Goal: Task Accomplishment & Management: Use online tool/utility

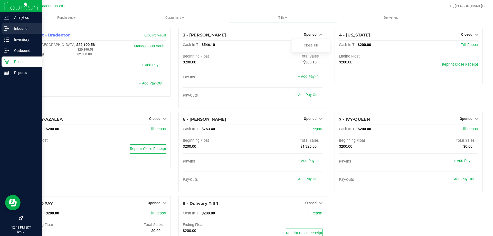
click at [27, 29] on p "Inbound" at bounding box center [24, 28] width 31 height 6
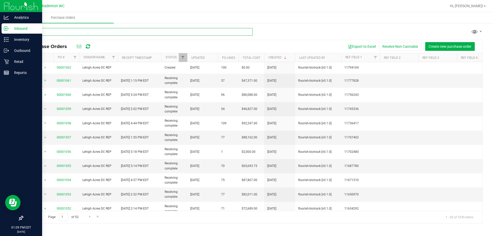
click at [64, 32] on input "text" at bounding box center [138, 32] width 230 height 8
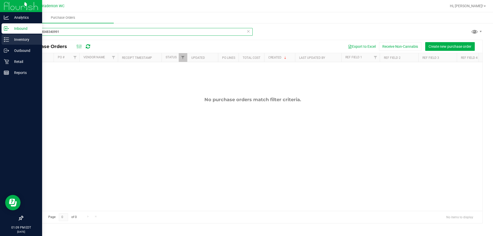
type input "3376553048340991"
click at [21, 41] on p "Inventory" at bounding box center [24, 39] width 31 height 6
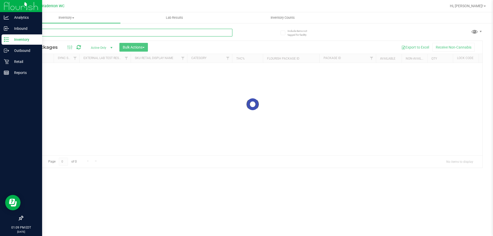
click at [57, 34] on div "Inventory All packages All inventory Waste log Create inventory Lab Results Inv…" at bounding box center [252, 124] width 481 height 224
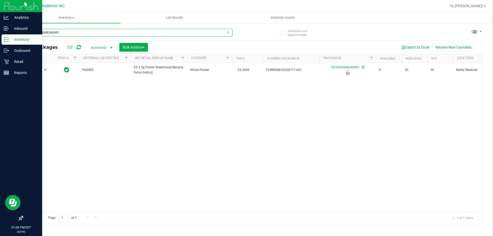
type input "3376553048340991"
click at [40, 70] on span "Action" at bounding box center [35, 70] width 14 height 7
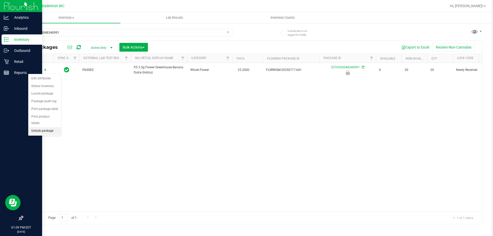
click at [31, 127] on li "Unlock package" at bounding box center [44, 131] width 33 height 8
